Goal: Register for event/course

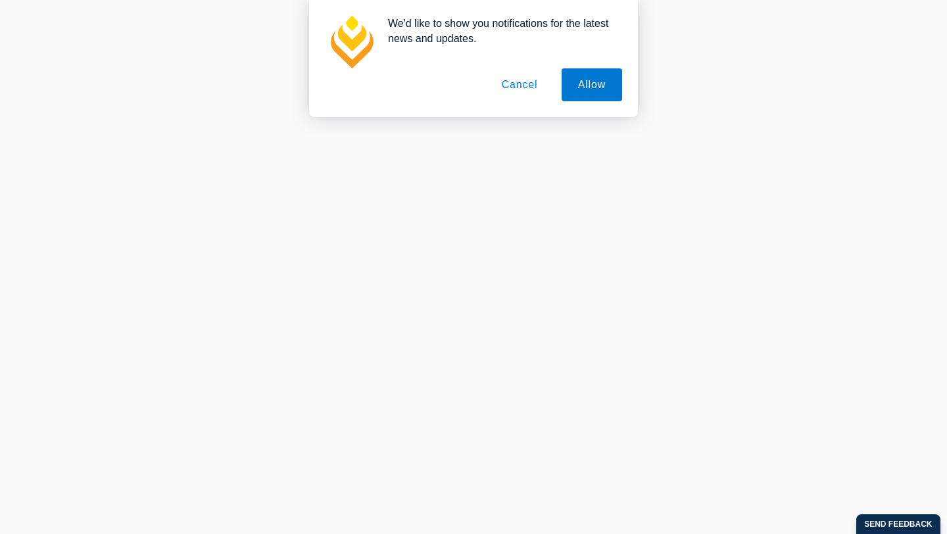
scroll to position [821, 0]
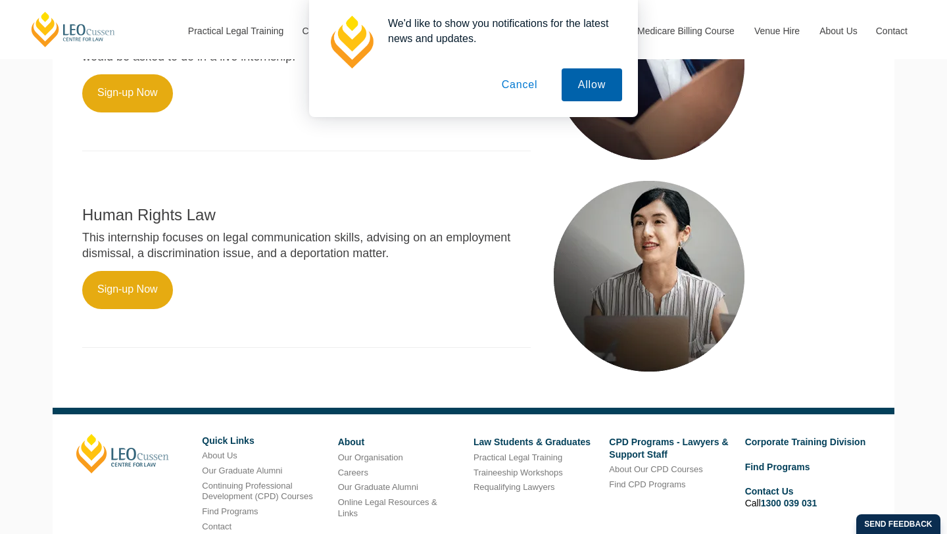
click at [574, 93] on button "Allow" at bounding box center [592, 84] width 61 height 33
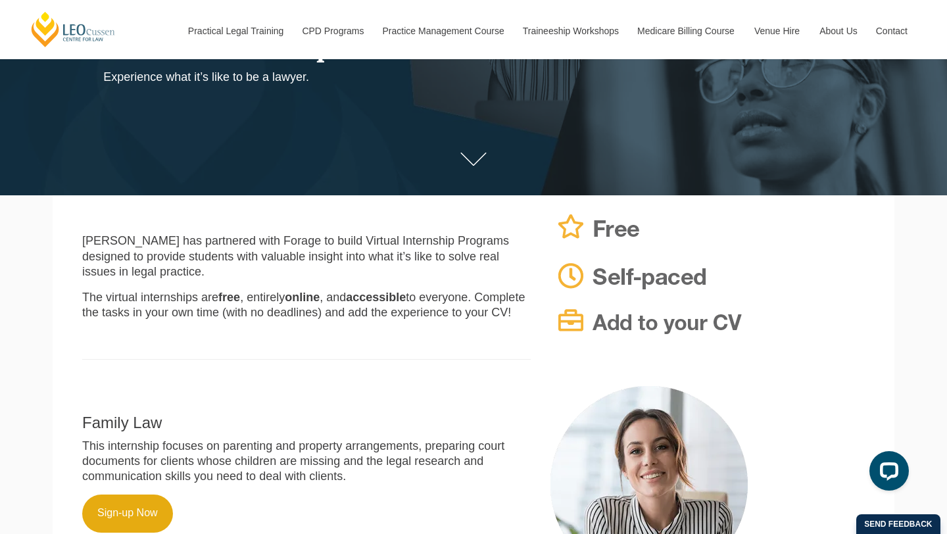
scroll to position [431, 0]
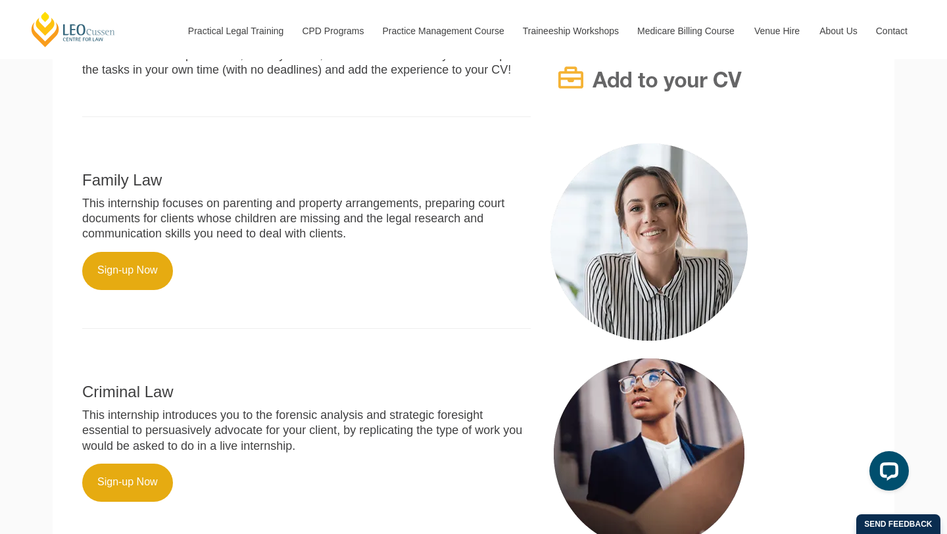
click at [110, 280] on div "Family Law This internship focuses on parenting and property arrangements, prep…" at bounding box center [306, 242] width 468 height 199
click at [125, 252] on link "Sign-up Now" at bounding box center [127, 271] width 91 height 38
